Goal: Find specific page/section: Find specific page/section

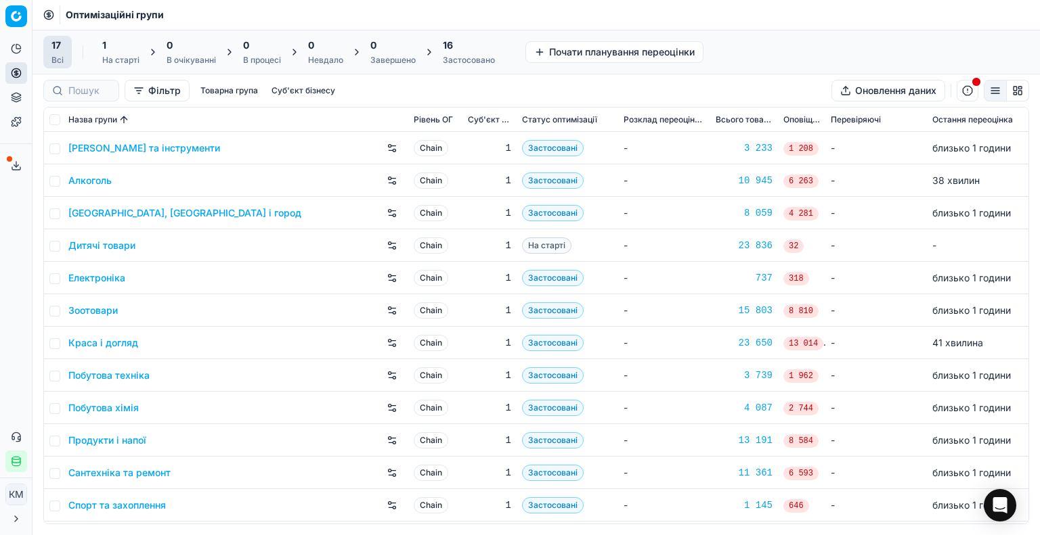
click at [123, 349] on link "Краса і догляд" at bounding box center [103, 343] width 70 height 14
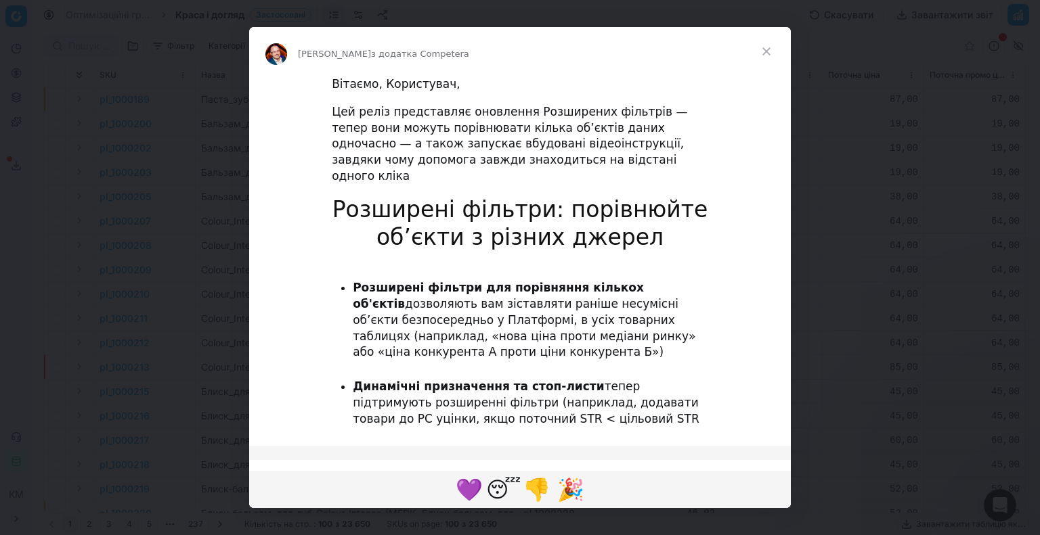
click at [769, 49] on span "Закрити" at bounding box center [766, 51] width 49 height 49
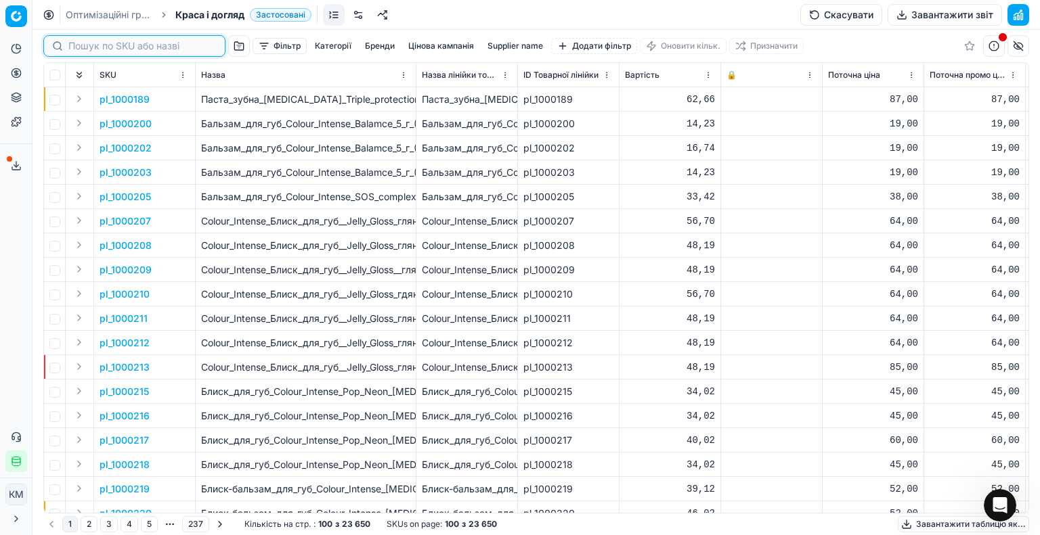
click at [87, 44] on input at bounding box center [142, 46] width 148 height 14
paste input "605745"
type input "605745"
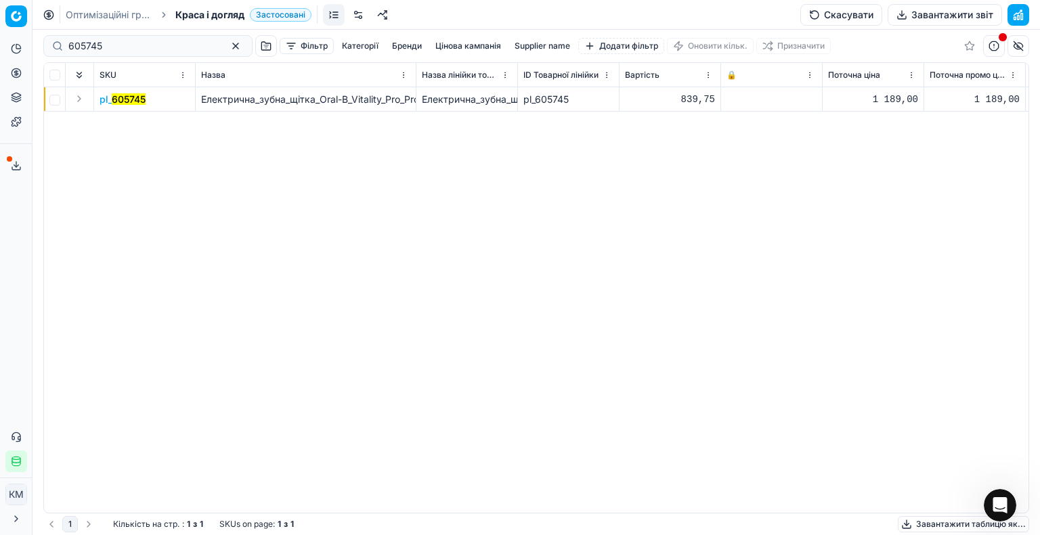
click at [138, 95] on mark "605745" at bounding box center [129, 99] width 34 height 12
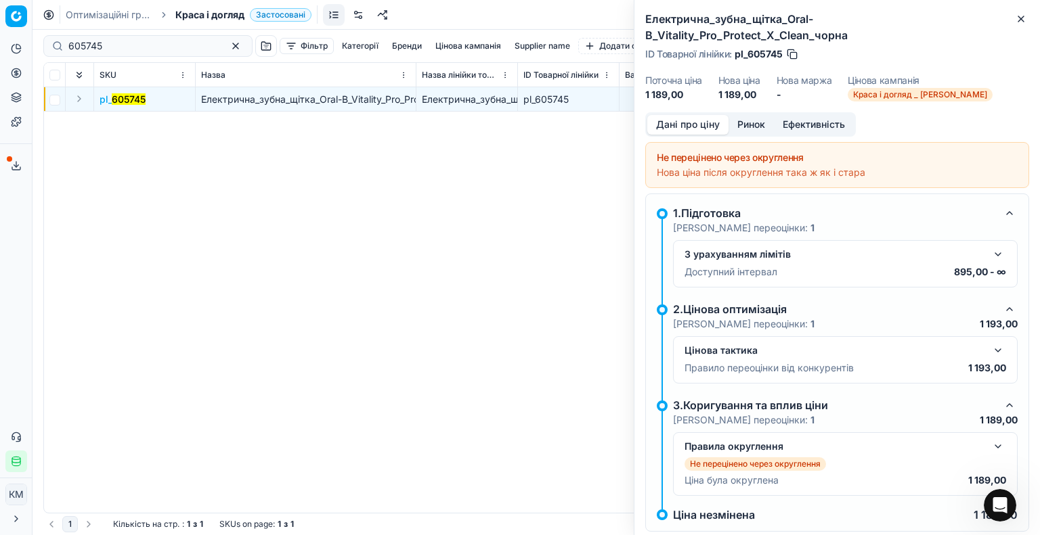
scroll to position [11, 0]
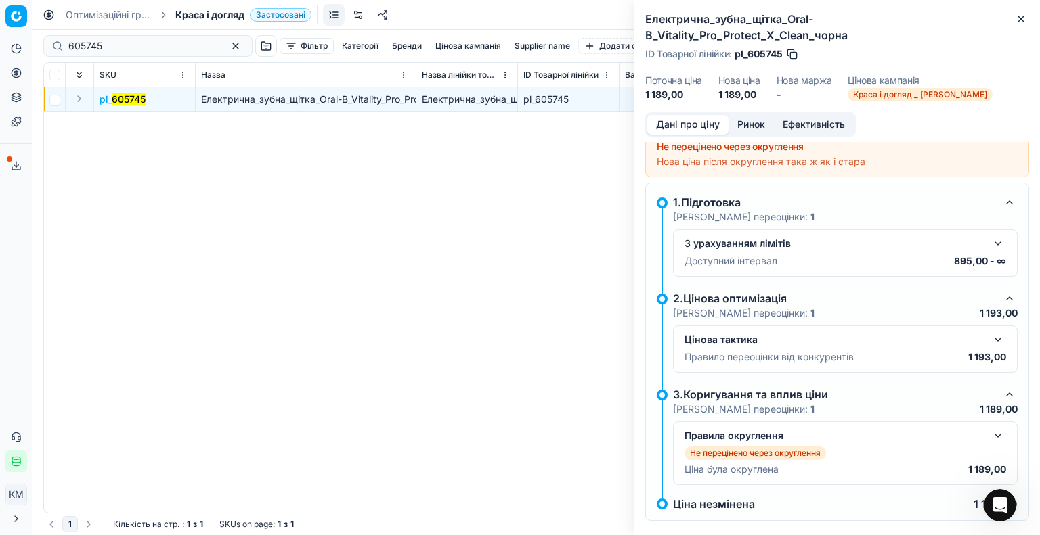
click at [991, 428] on button "button" at bounding box center [998, 436] width 16 height 16
click at [990, 332] on button "button" at bounding box center [998, 340] width 16 height 16
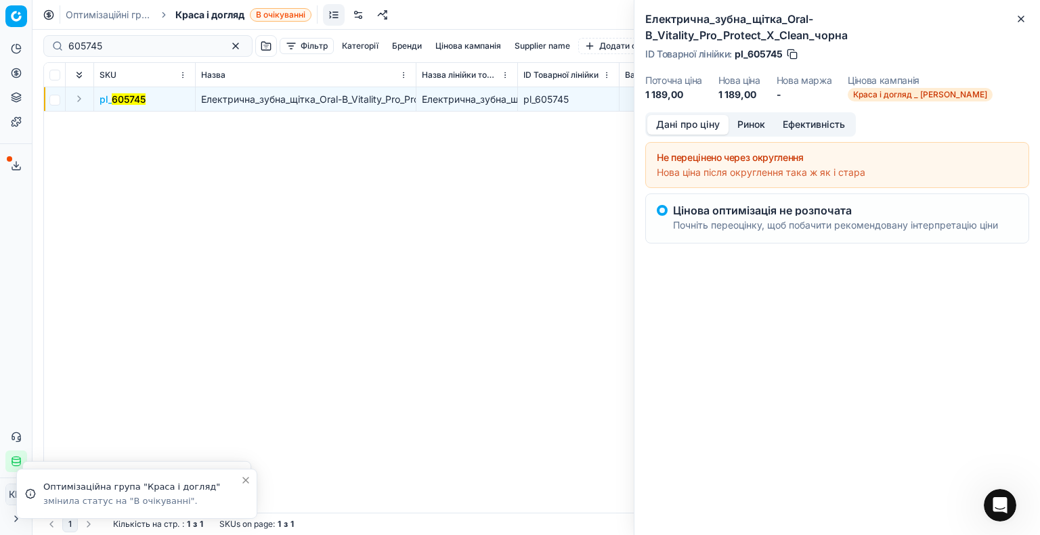
scroll to position [0, 0]
click at [1021, 18] on icon "button" at bounding box center [1020, 19] width 11 height 11
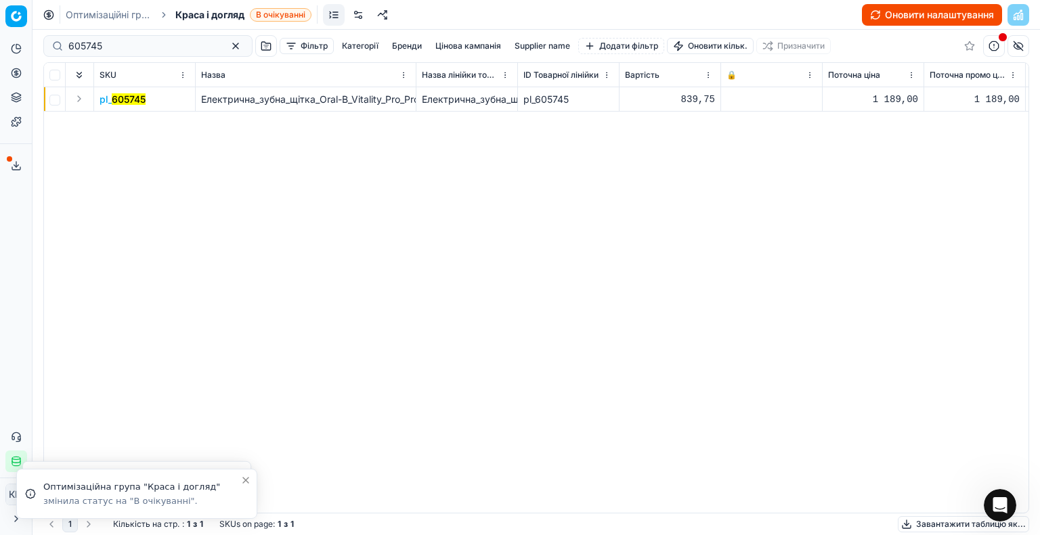
click at [525, 187] on div "pl_ 605745 Електрична_зубна_щітка_Oral-B_Vitality_Pro_Protect_X_Clean_чорна Еле…" at bounding box center [536, 300] width 984 height 426
click at [550, 363] on div "pl_ 605745 Електрична_зубна_щітка_Oral-B_Vitality_Pro_Protect_X_Clean_чорна Еле…" at bounding box center [536, 300] width 984 height 426
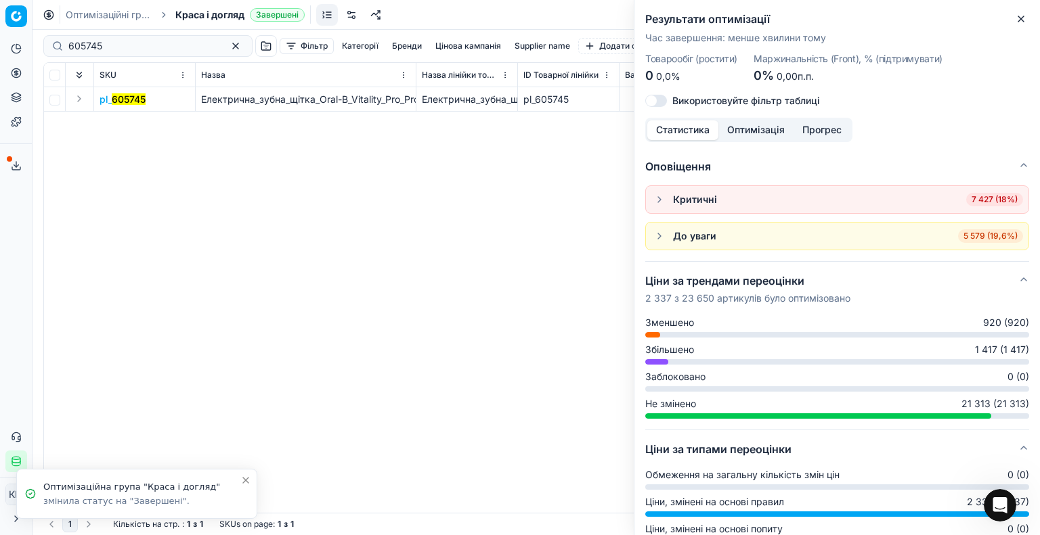
click at [477, 198] on div "pl_ 605745 Електрична_зубна_щітка_Oral-B_Vitality_Pro_Protect_X_Clean_чорна Еле…" at bounding box center [536, 300] width 984 height 426
drag, startPoint x: 1018, startPoint y: 17, endPoint x: 1023, endPoint y: 71, distance: 54.4
click at [1019, 17] on icon "button" at bounding box center [1020, 18] width 5 height 5
